Goal: Task Accomplishment & Management: Use online tool/utility

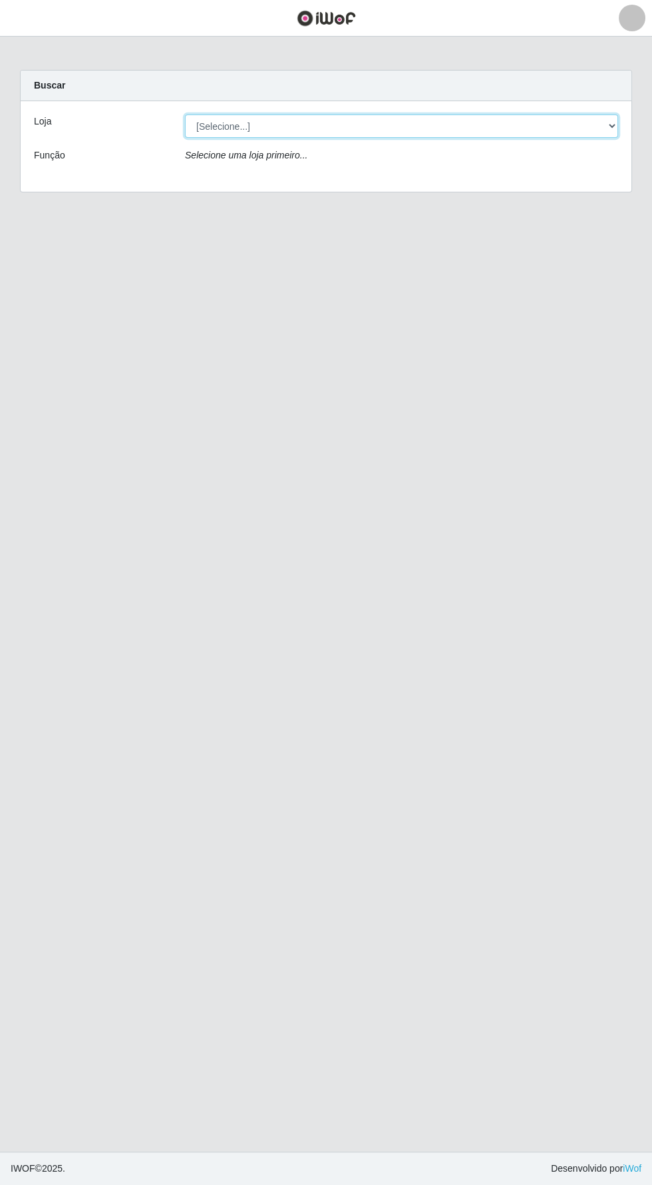
click at [533, 120] on select "[Selecione...] Supermercado Compre Bem - Itabaiana" at bounding box center [401, 126] width 433 height 23
select select "264"
click at [185, 115] on select "[Selecione...] Supermercado Compre Bem - Itabaiana" at bounding box center [401, 126] width 433 height 23
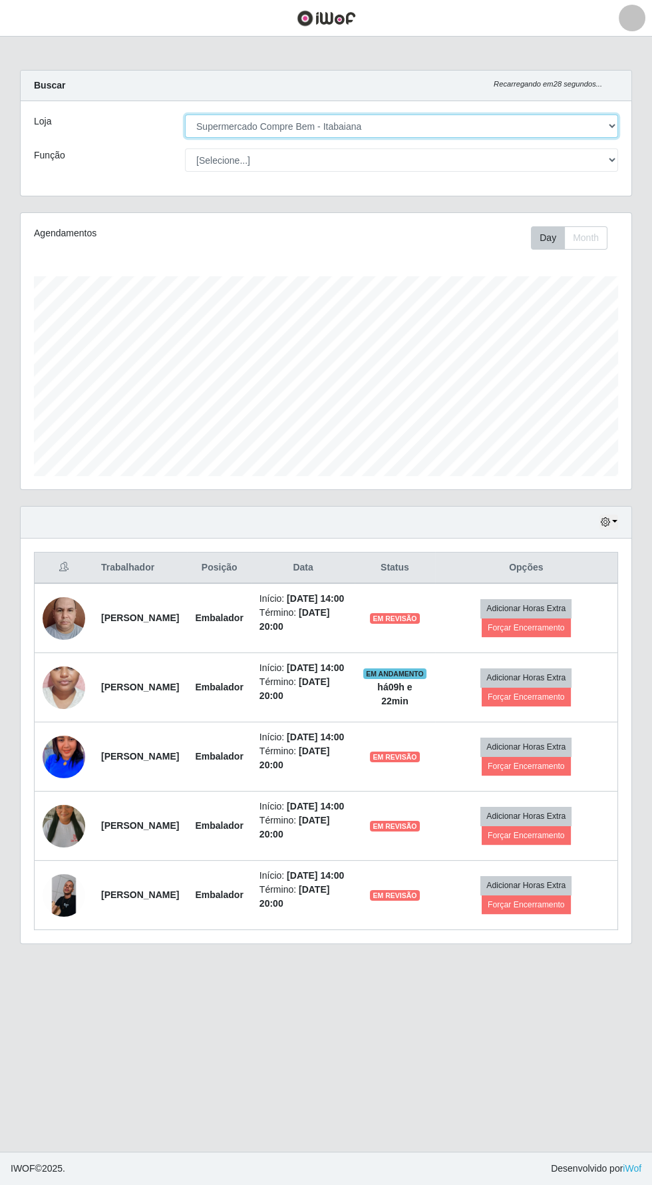
scroll to position [276, 611]
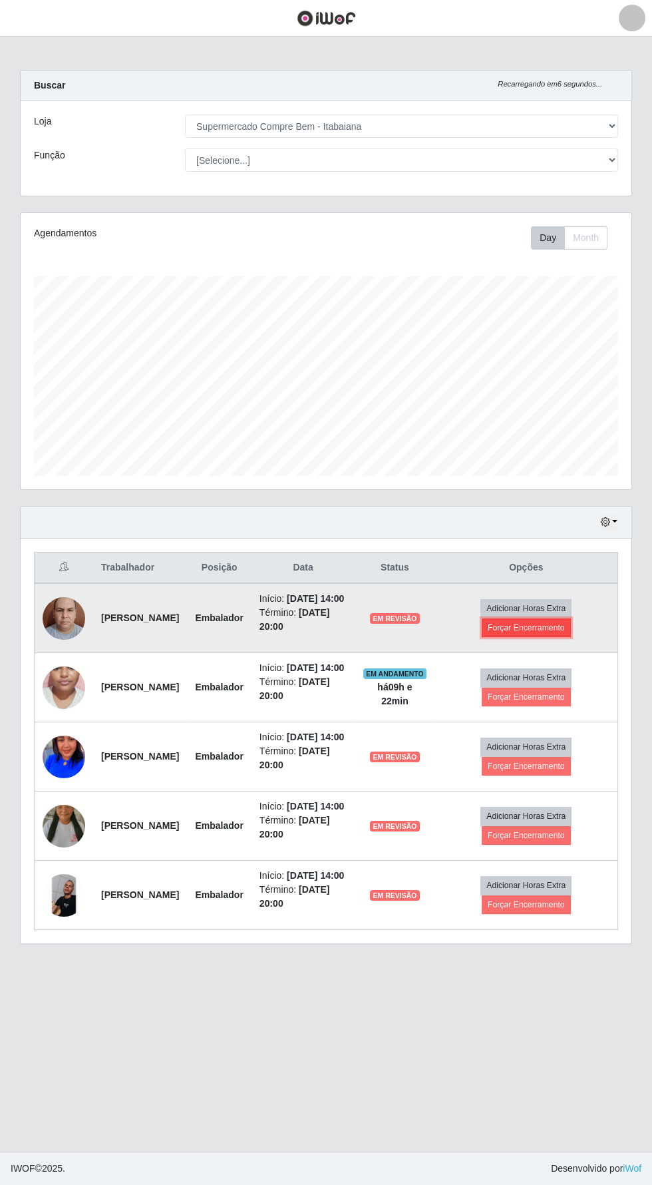
click at [565, 635] on button "Forçar Encerramento" at bounding box center [526, 627] width 89 height 19
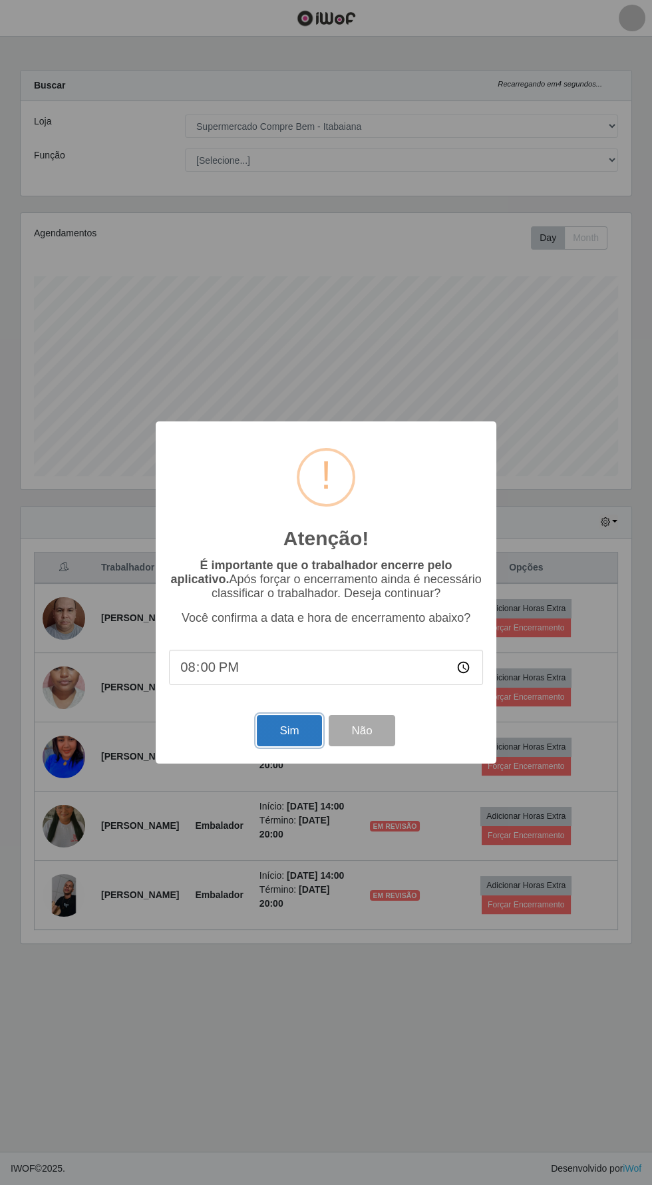
click at [274, 746] on button "Sim" at bounding box center [289, 730] width 65 height 31
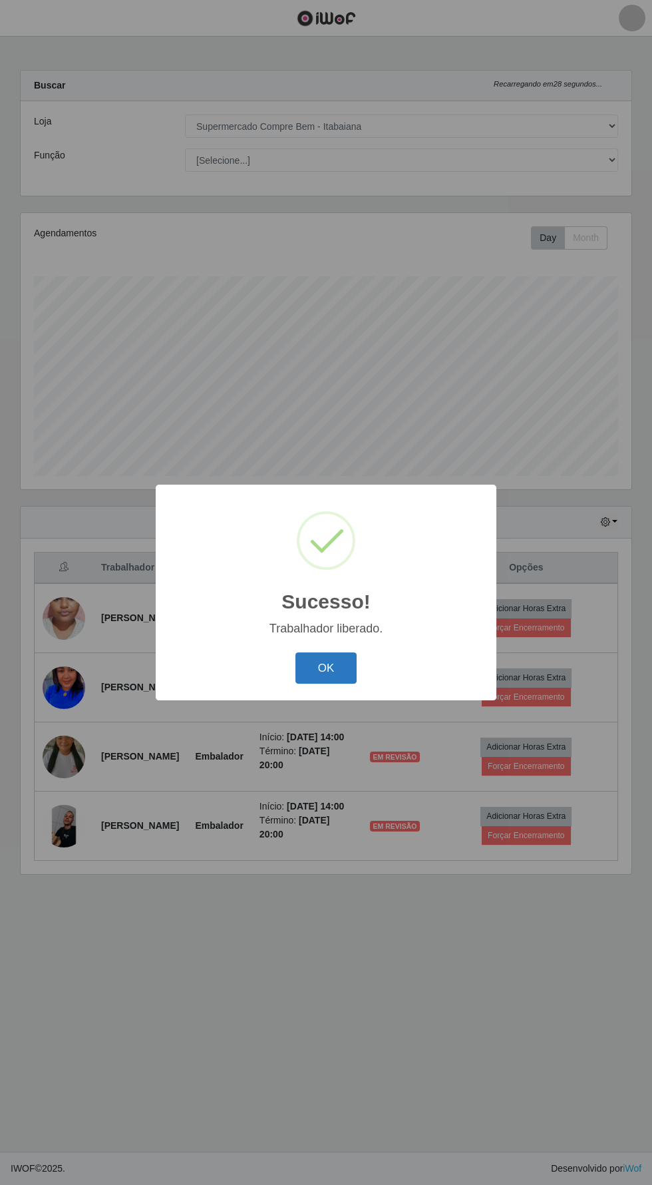
click at [323, 684] on button "OK" at bounding box center [327, 667] width 62 height 31
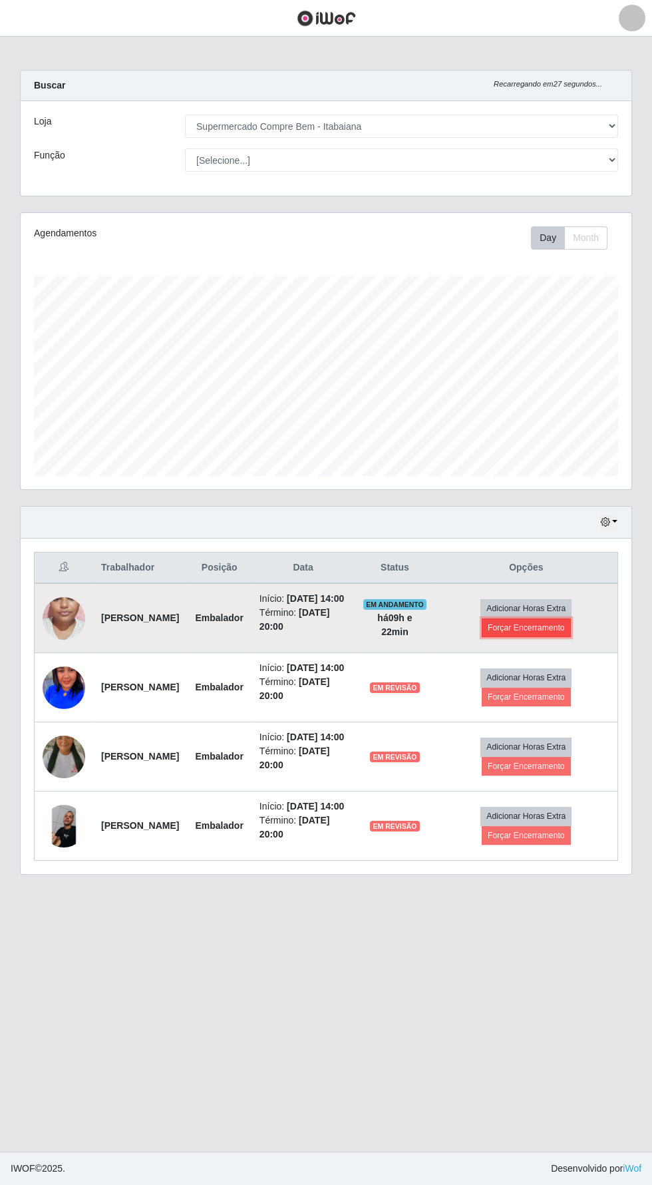
click at [559, 631] on button "Forçar Encerramento" at bounding box center [526, 627] width 89 height 19
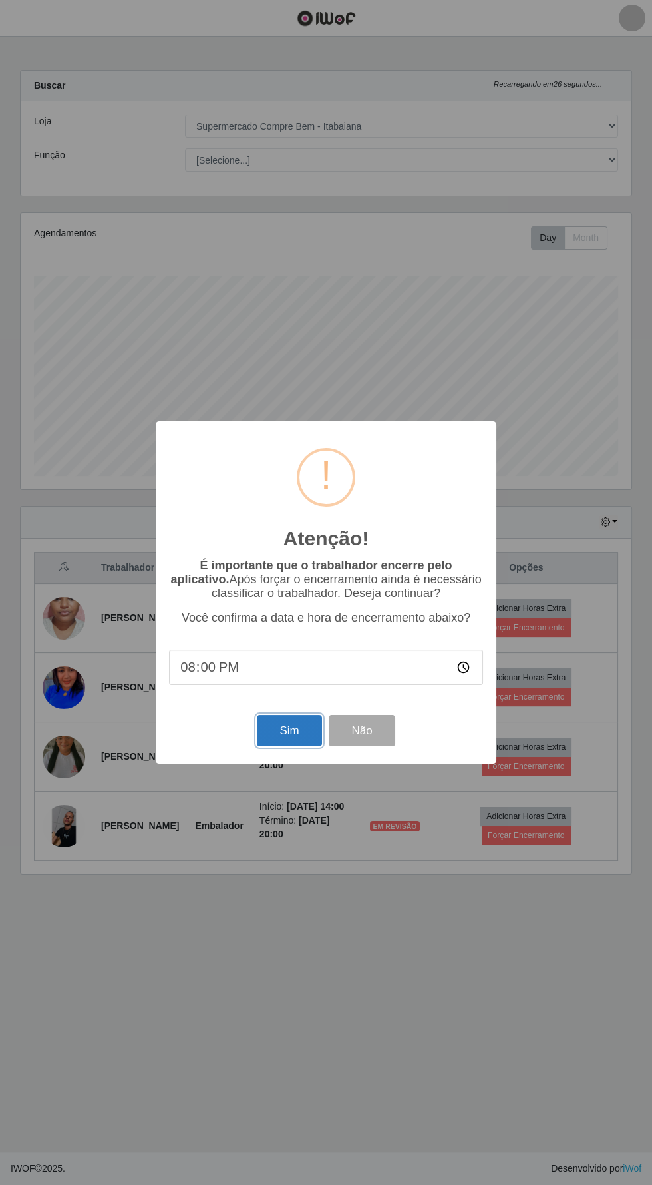
click at [283, 746] on button "Sim" at bounding box center [289, 730] width 65 height 31
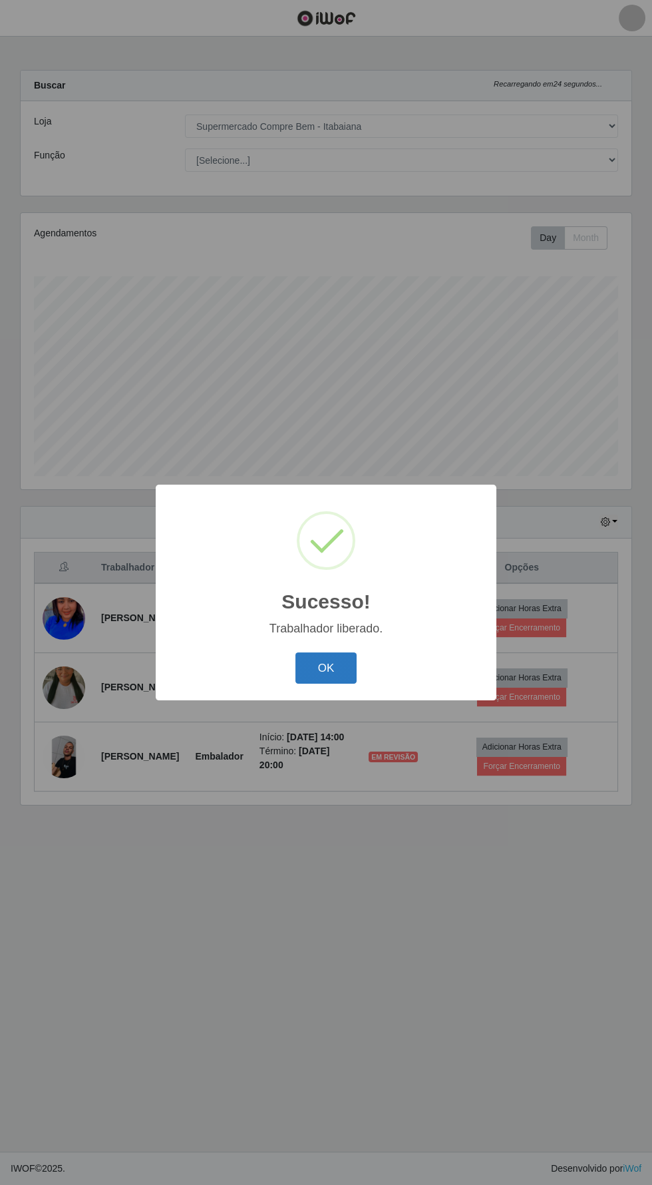
click at [326, 684] on button "OK" at bounding box center [327, 667] width 62 height 31
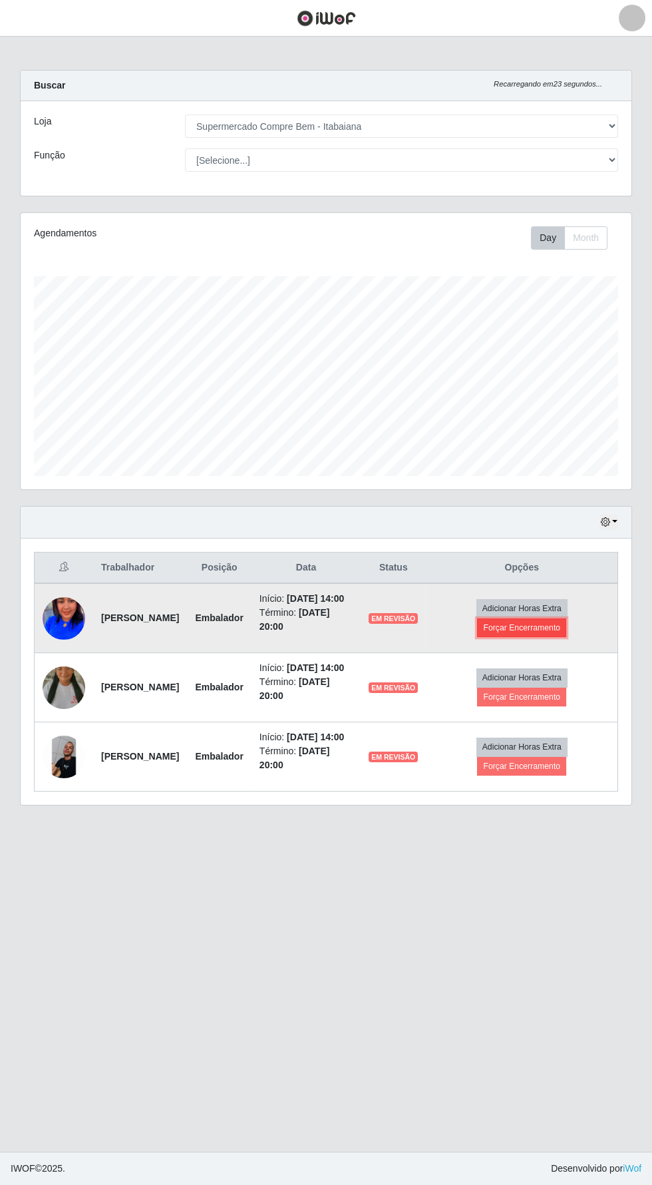
click at [561, 634] on button "Forçar Encerramento" at bounding box center [521, 627] width 89 height 19
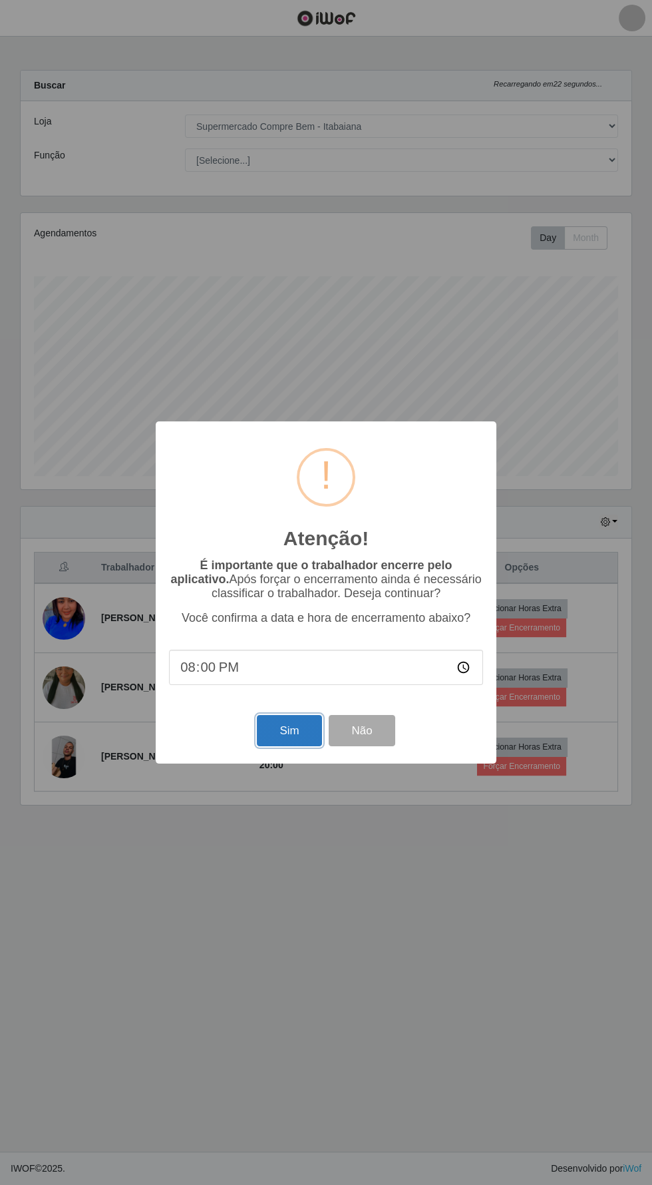
click at [284, 746] on button "Sim" at bounding box center [289, 730] width 65 height 31
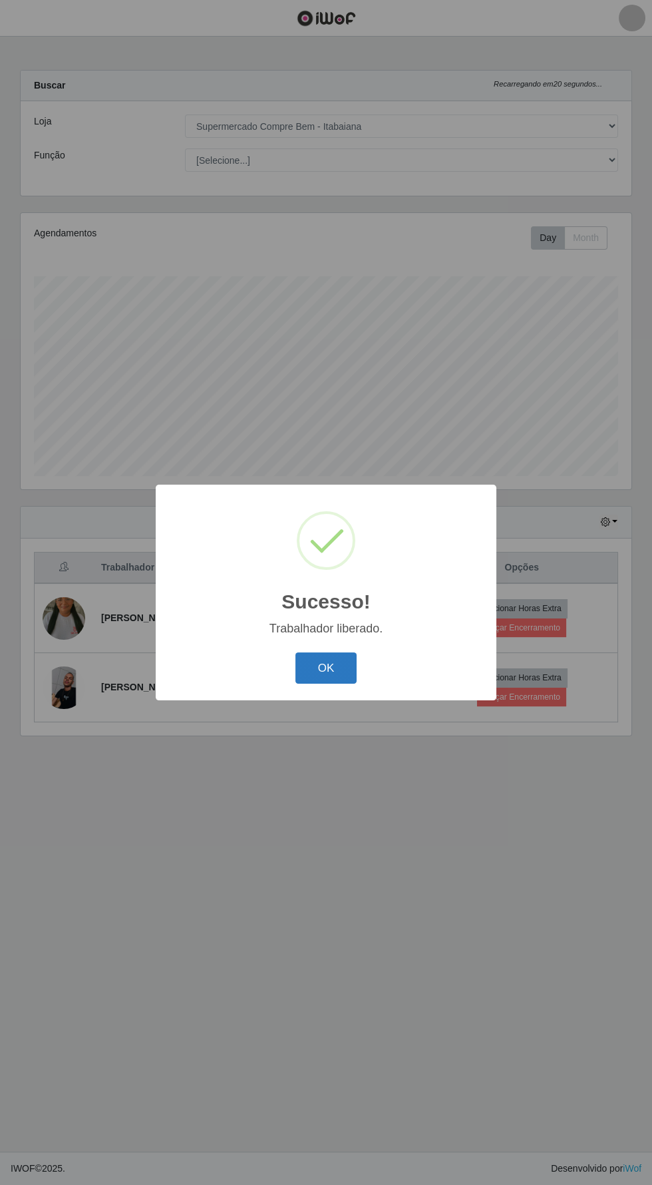
click at [322, 684] on button "OK" at bounding box center [327, 667] width 62 height 31
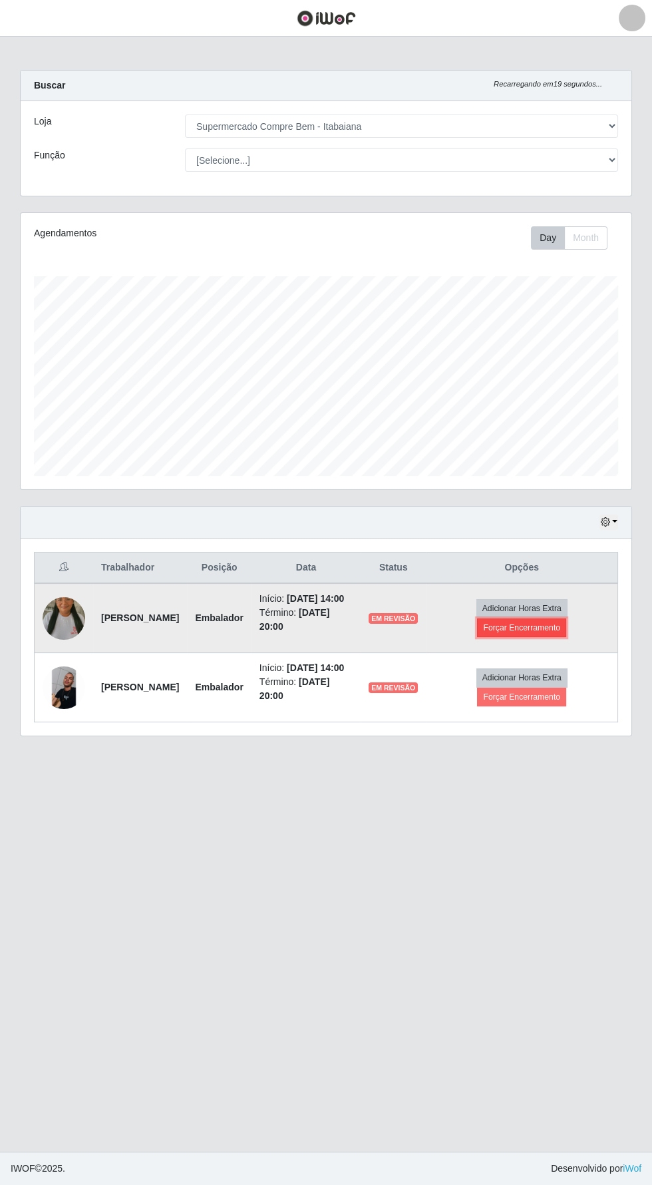
click at [563, 633] on button "Forçar Encerramento" at bounding box center [521, 627] width 89 height 19
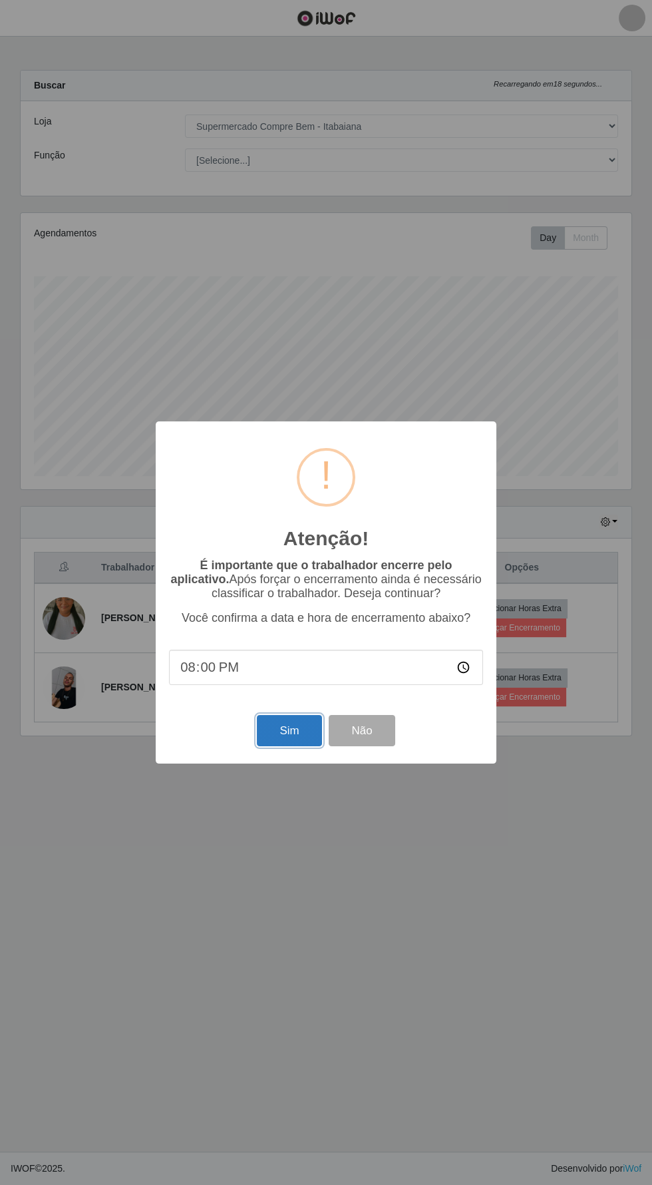
click at [285, 746] on button "Sim" at bounding box center [289, 730] width 65 height 31
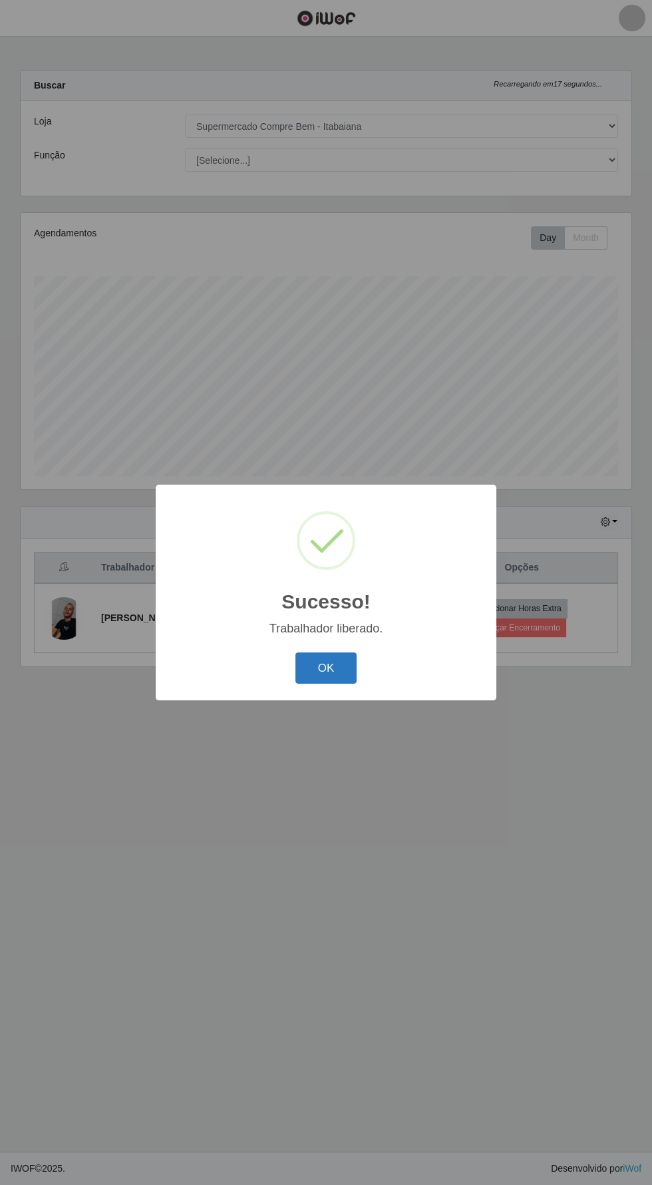
click at [322, 684] on button "OK" at bounding box center [327, 667] width 62 height 31
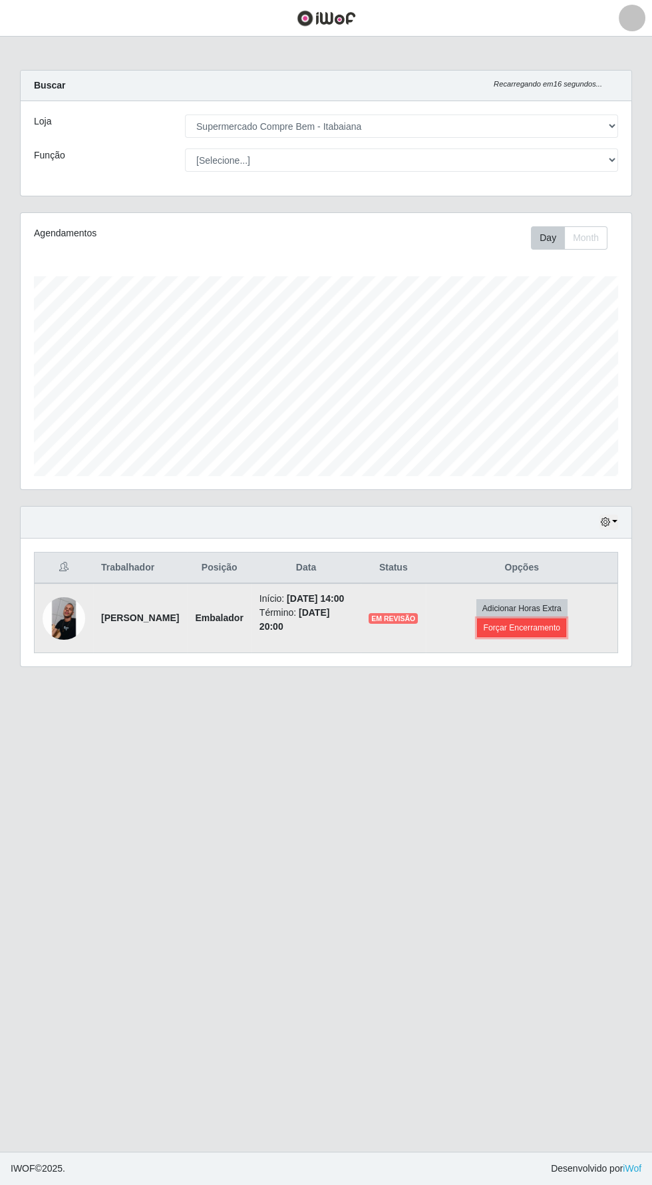
click at [559, 633] on button "Forçar Encerramento" at bounding box center [521, 627] width 89 height 19
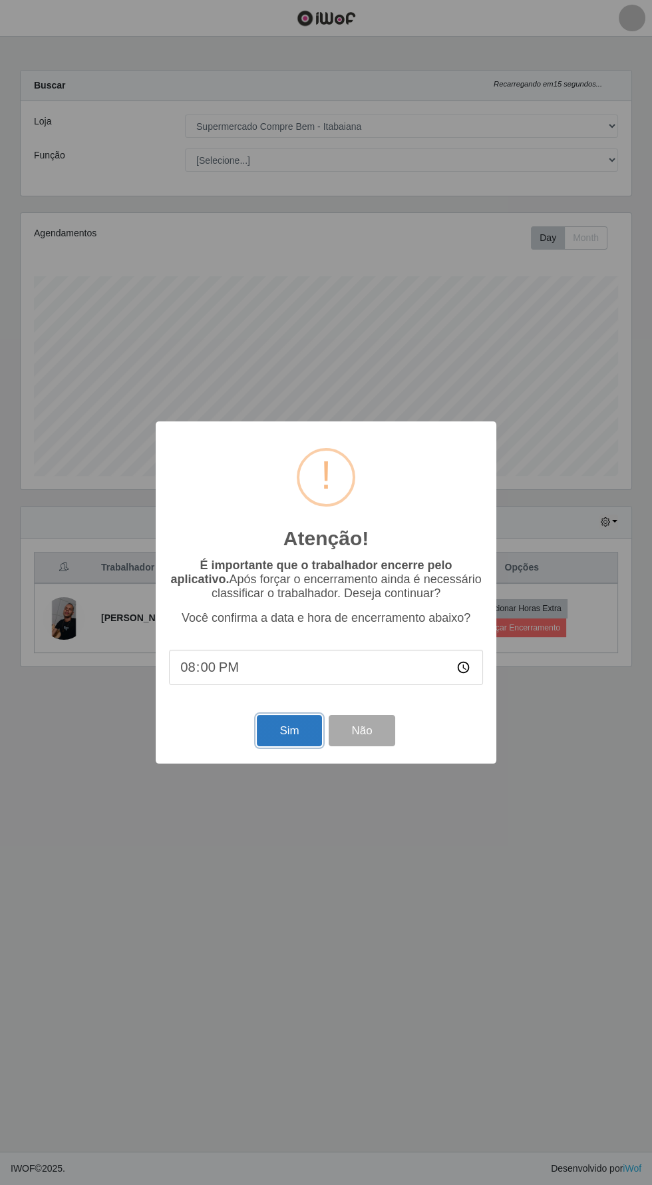
click at [265, 746] on button "Sim" at bounding box center [289, 730] width 65 height 31
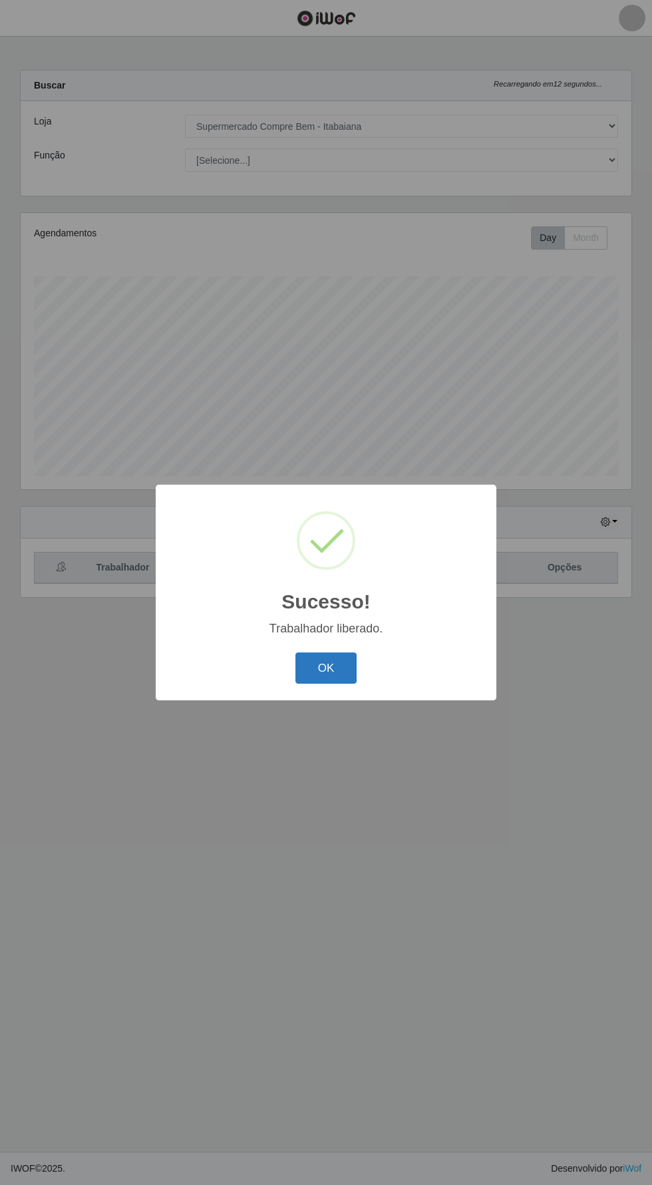
click at [326, 684] on button "OK" at bounding box center [327, 667] width 62 height 31
